Goal: Task Accomplishment & Management: Manage account settings

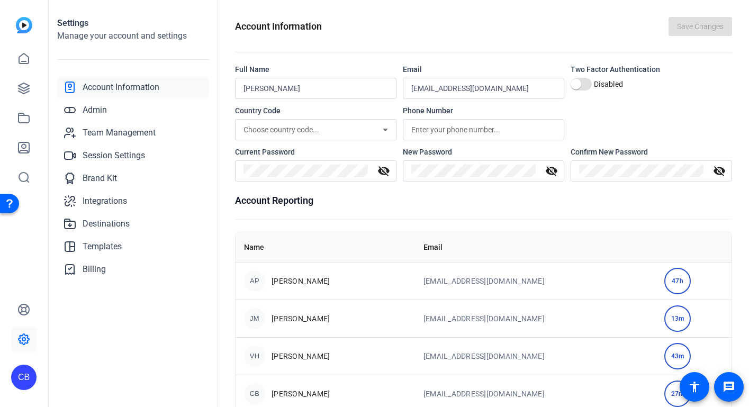
scroll to position [23, 0]
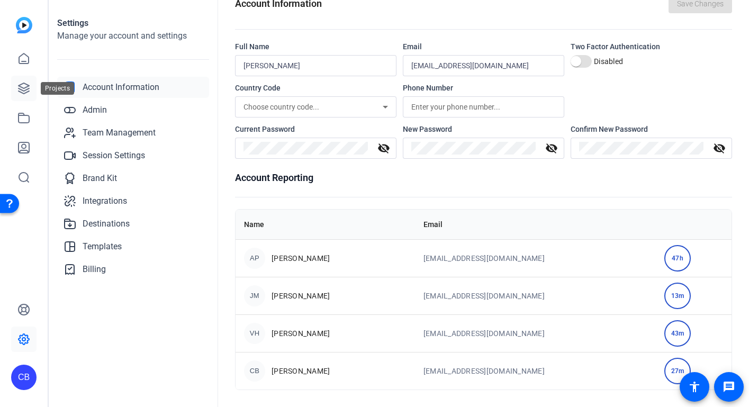
click at [28, 89] on icon at bounding box center [24, 88] width 11 height 11
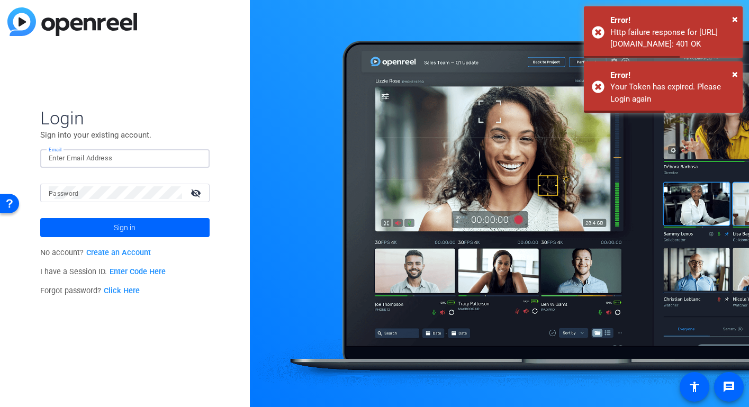
type input "cbrask@travelweekly.com"
click at [127, 223] on span "Sign in" at bounding box center [125, 227] width 22 height 26
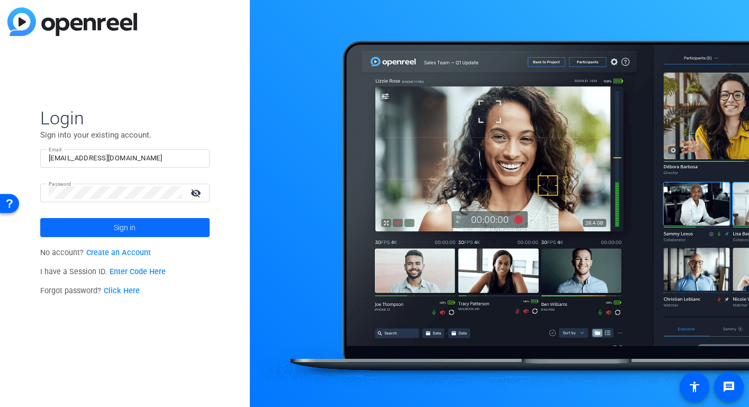
click at [138, 229] on span at bounding box center [124, 227] width 169 height 25
click at [122, 227] on span "Sign in" at bounding box center [125, 227] width 22 height 26
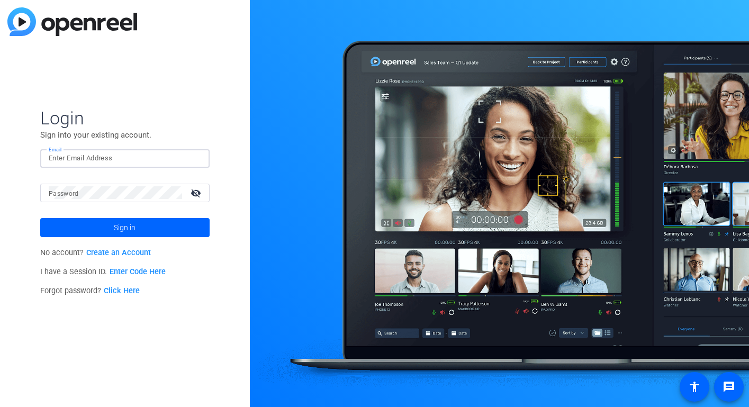
type input "[EMAIL_ADDRESS][DOMAIN_NAME]"
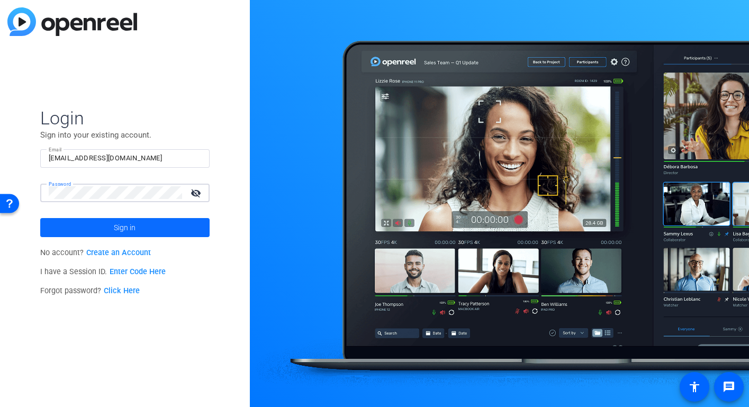
click at [136, 229] on span "Sign in" at bounding box center [125, 227] width 22 height 26
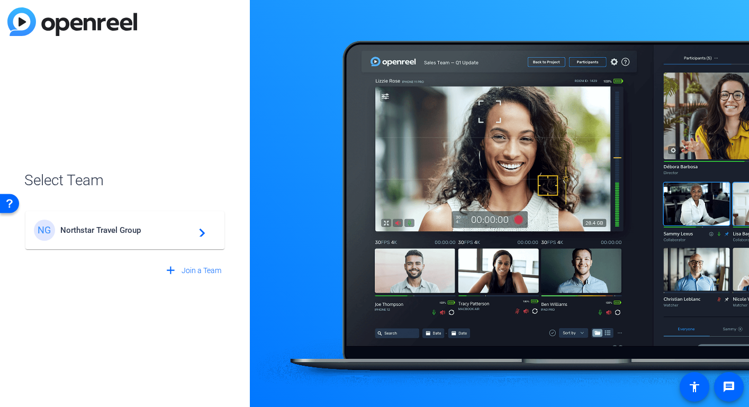
click at [136, 229] on span "Northstar Travel Group" at bounding box center [126, 230] width 132 height 10
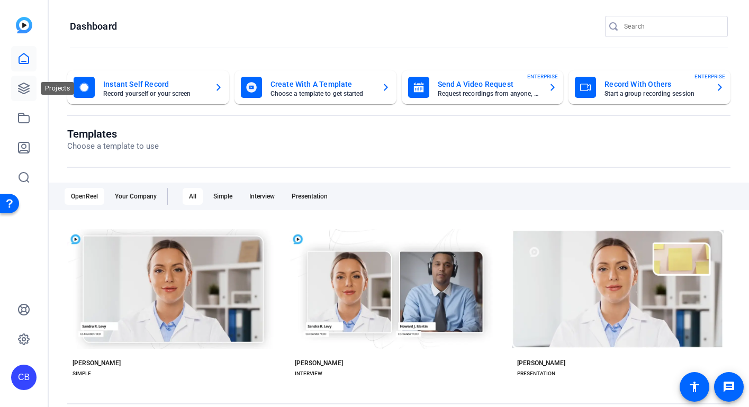
click at [23, 89] on icon at bounding box center [23, 88] width 13 height 13
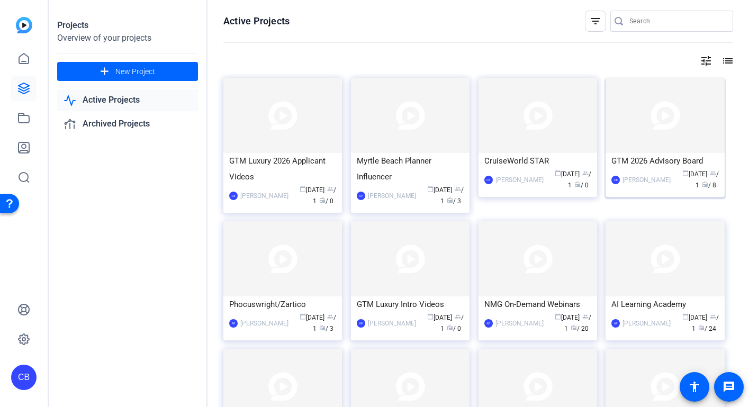
click at [637, 142] on img at bounding box center [665, 115] width 119 height 75
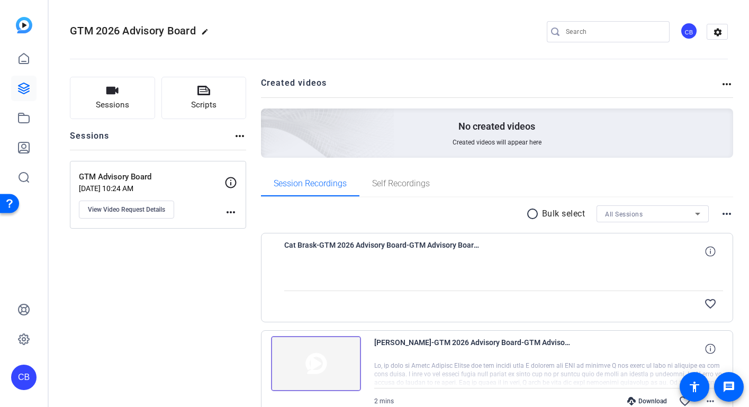
click at [424, 269] on div at bounding box center [503, 277] width 439 height 26
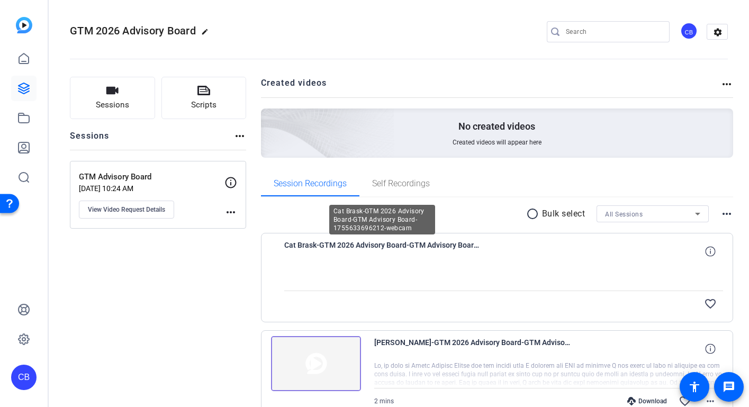
click at [425, 258] on span "Cat Brask-GTM 2026 Advisory Board-GTM Advisory Board-1755633696212-webcam" at bounding box center [382, 251] width 196 height 25
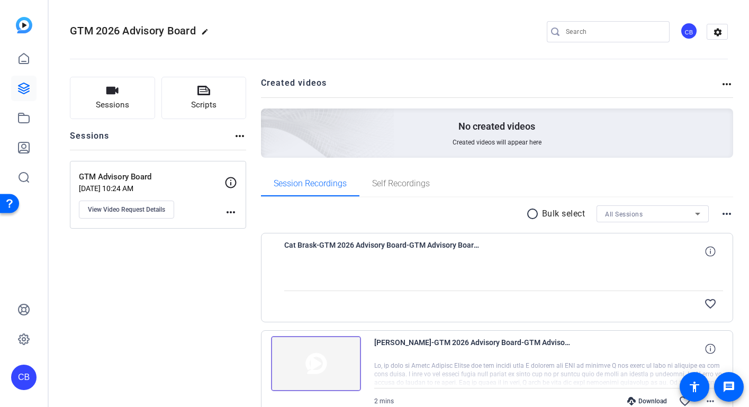
click at [419, 269] on div at bounding box center [503, 277] width 439 height 26
click at [421, 267] on div at bounding box center [503, 277] width 439 height 26
click at [23, 85] on icon at bounding box center [23, 88] width 13 height 13
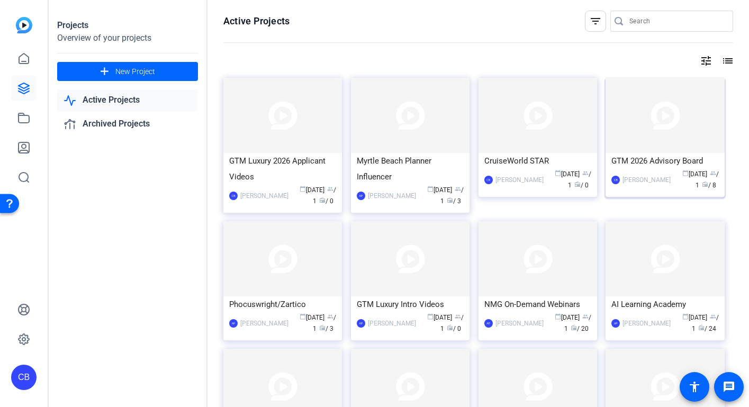
click at [631, 150] on img at bounding box center [665, 115] width 119 height 75
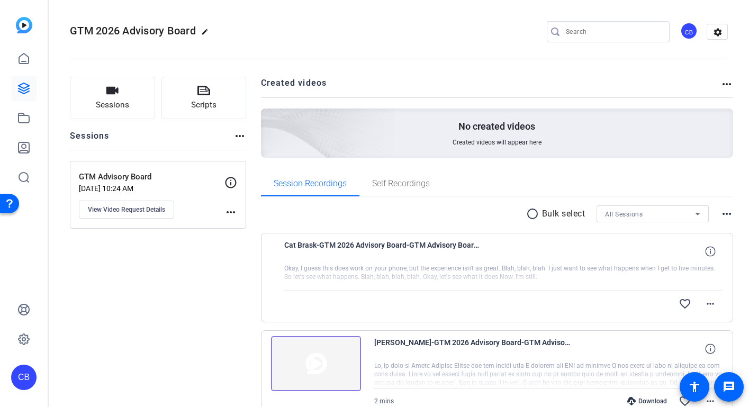
click at [434, 284] on div at bounding box center [503, 277] width 439 height 26
click at [361, 263] on span "Cat Brask-GTM 2026 Advisory Board-GTM Advisory Board-1755633696212-webcam" at bounding box center [382, 251] width 196 height 25
click at [358, 292] on div "favorite_border more_horiz" at bounding box center [503, 303] width 439 height 25
click at [363, 282] on div at bounding box center [503, 277] width 439 height 26
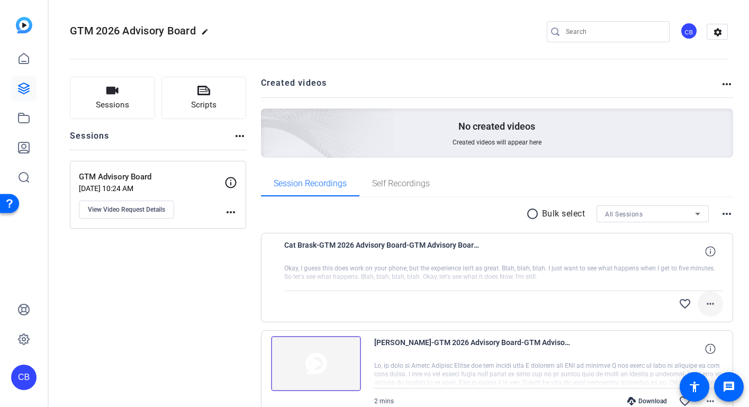
click at [706, 300] on mat-icon "more_horiz" at bounding box center [710, 303] width 13 height 13
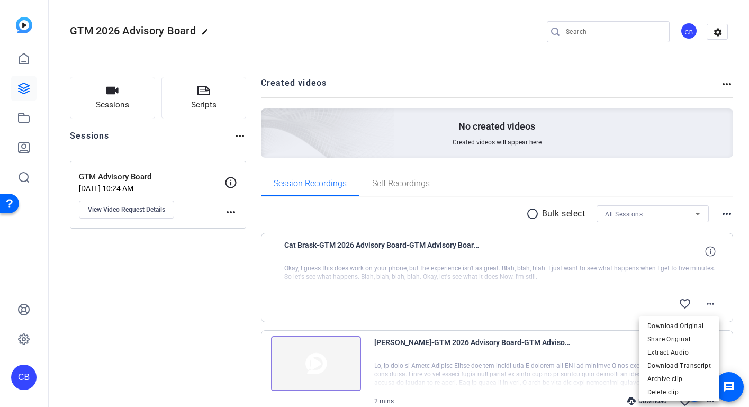
click at [509, 287] on div at bounding box center [374, 203] width 749 height 407
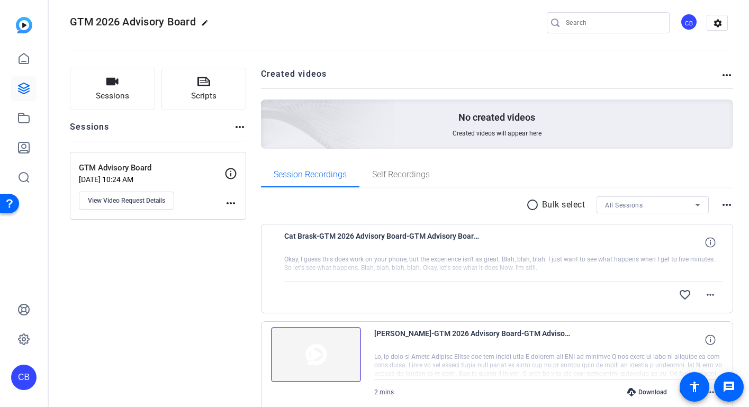
scroll to position [10, 0]
